Goal: Task Accomplishment & Management: Complete application form

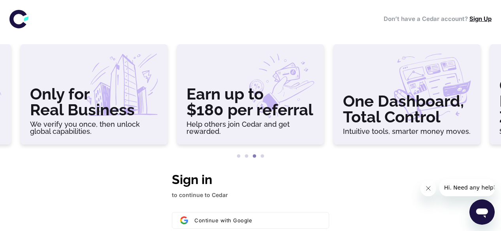
click at [481, 22] on link "Sign Up" at bounding box center [480, 19] width 22 height 8
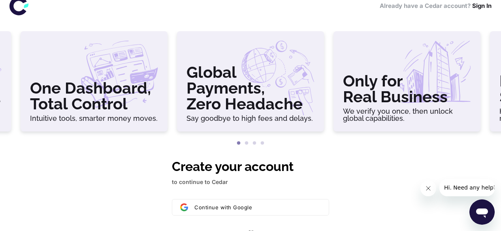
scroll to position [2, 0]
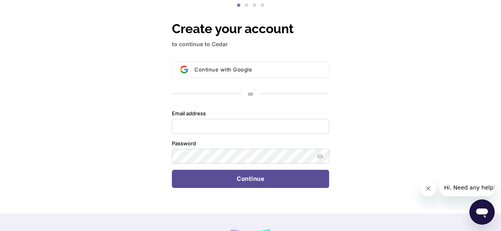
scroll to position [162, 0]
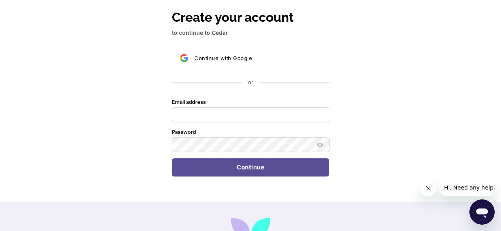
click at [74, 104] on div "Create your account to continue to Cedar Continue with Google or Email address …" at bounding box center [250, 105] width 501 height 195
